Goal: Navigation & Orientation: Find specific page/section

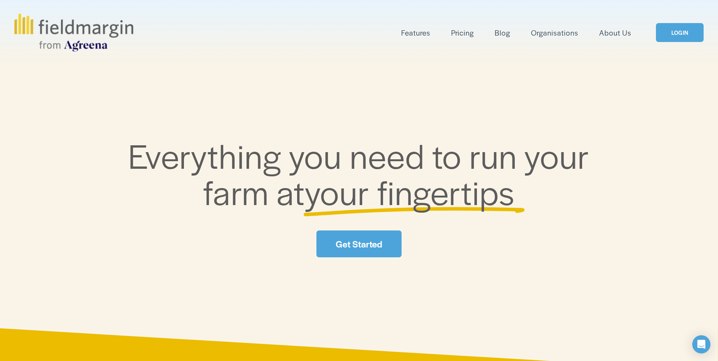
click at [677, 35] on link "LOGIN" at bounding box center [679, 32] width 48 height 19
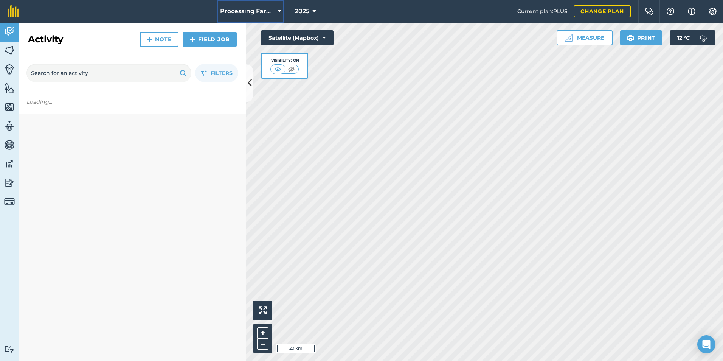
click at [258, 12] on span "Processing Farms" at bounding box center [247, 11] width 54 height 9
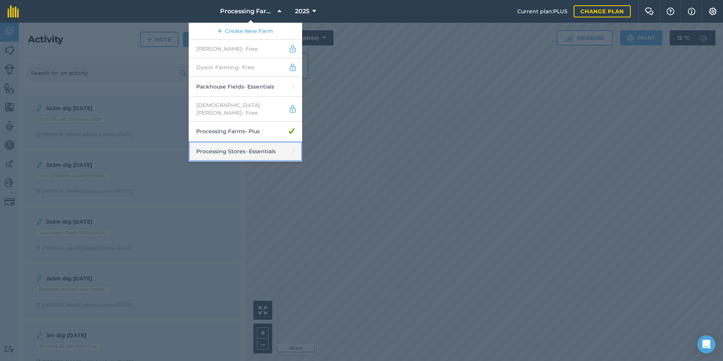
click at [260, 149] on link "Processing Stores - Essentials" at bounding box center [245, 151] width 113 height 20
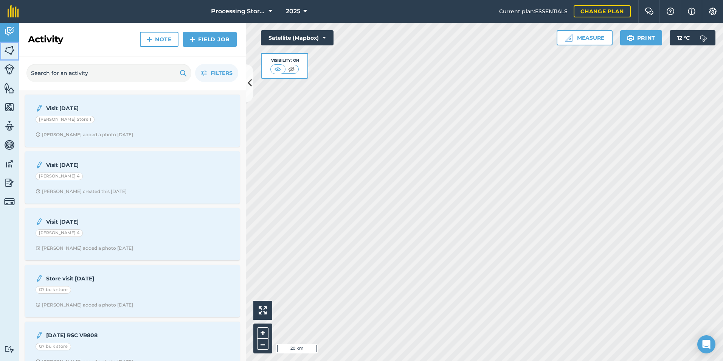
click at [8, 53] on img at bounding box center [9, 50] width 11 height 11
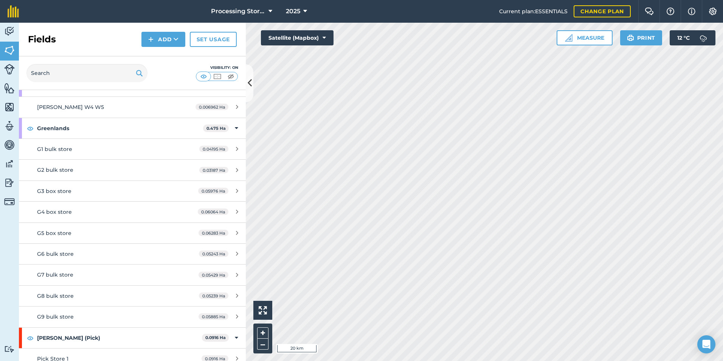
scroll to position [681, 0]
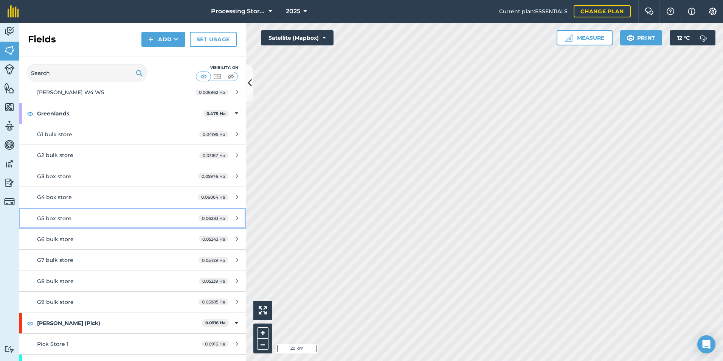
click at [131, 222] on div "G5 box store" at bounding box center [108, 218] width 142 height 8
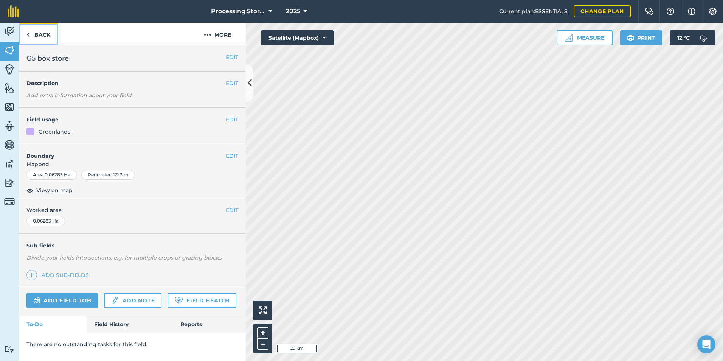
click at [45, 38] on link "Back" at bounding box center [38, 34] width 39 height 22
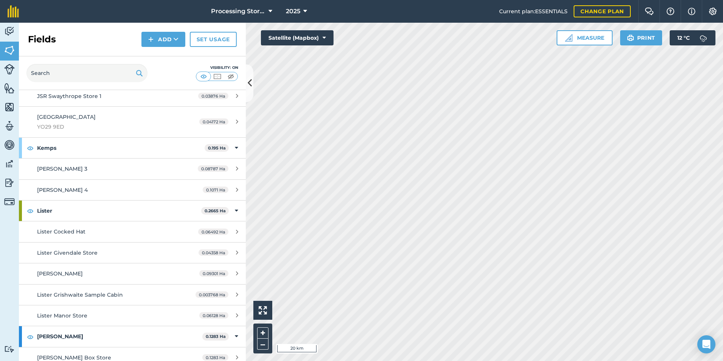
scroll to position [1286, 0]
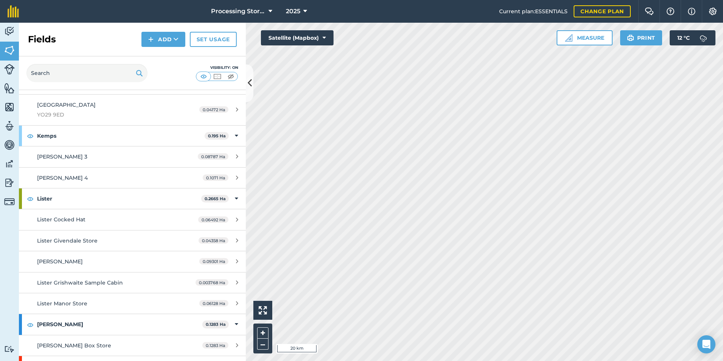
click at [90, 188] on div "Lister 0.2665 Ha Lister Cocked Hat 0.06492 Ha Lister Givendale Store 0.04358 Ha…" at bounding box center [132, 251] width 227 height 126
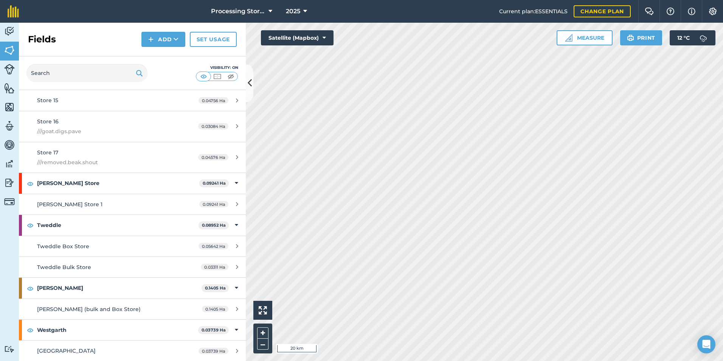
scroll to position [2105, 0]
